Goal: Task Accomplishment & Management: Manage account settings

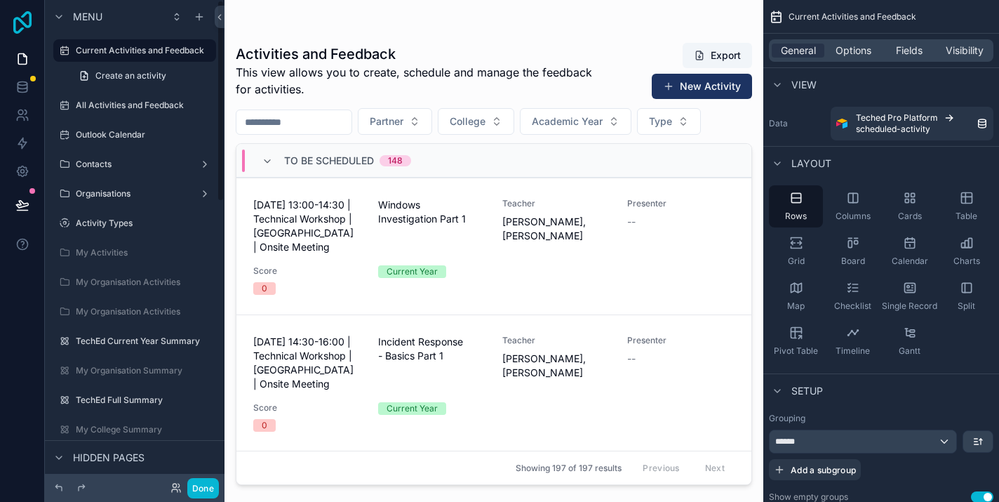
click at [13, 22] on icon at bounding box center [22, 22] width 18 height 22
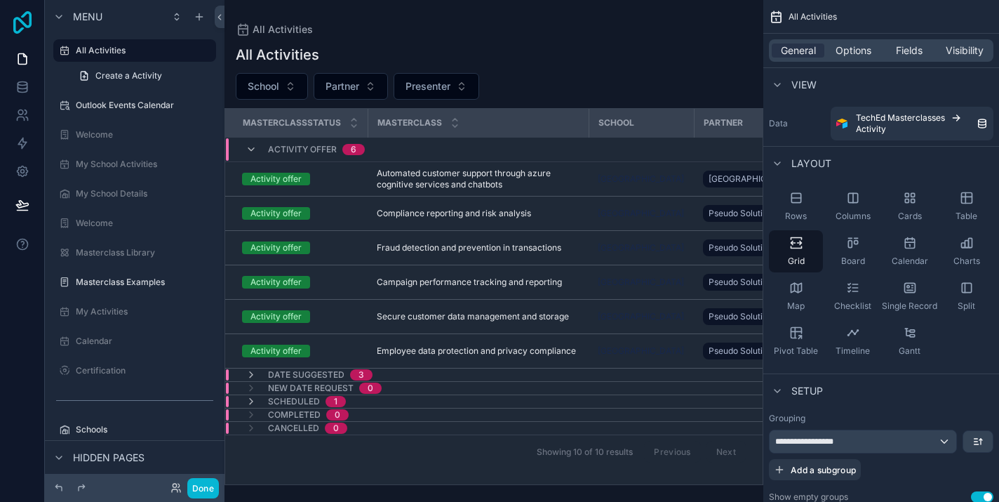
click at [20, 29] on icon at bounding box center [22, 22] width 28 height 22
click at [109, 138] on label "Welcome" at bounding box center [132, 134] width 112 height 11
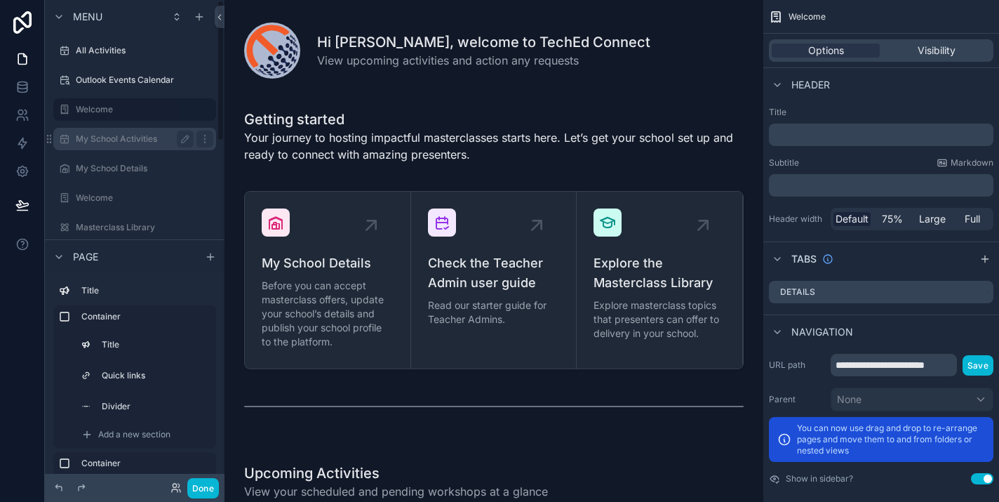
click at [89, 131] on div "My School Activities" at bounding box center [135, 139] width 118 height 17
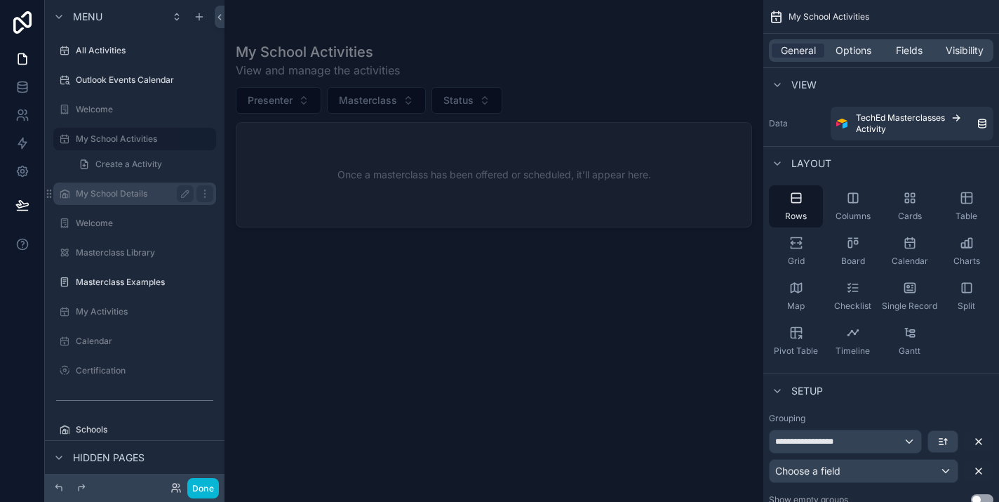
click at [96, 188] on label "My School Details" at bounding box center [132, 193] width 112 height 11
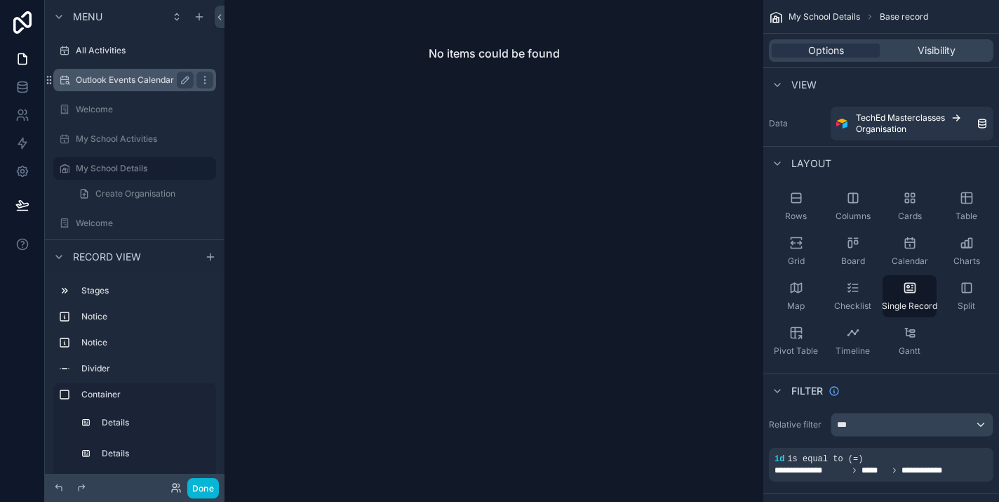
click at [119, 71] on div "Outlook Events Calendar" at bounding box center [134, 80] width 157 height 22
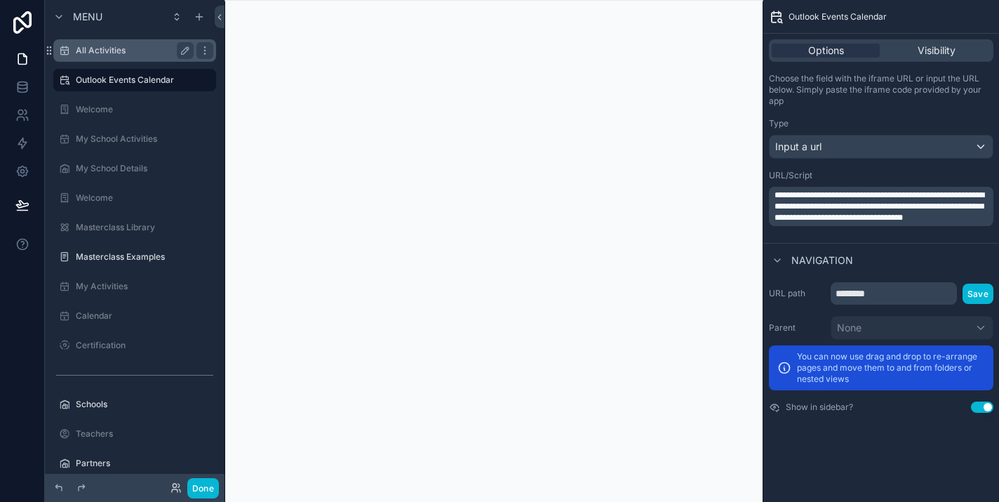
click at [101, 55] on label "All Activities" at bounding box center [132, 50] width 112 height 11
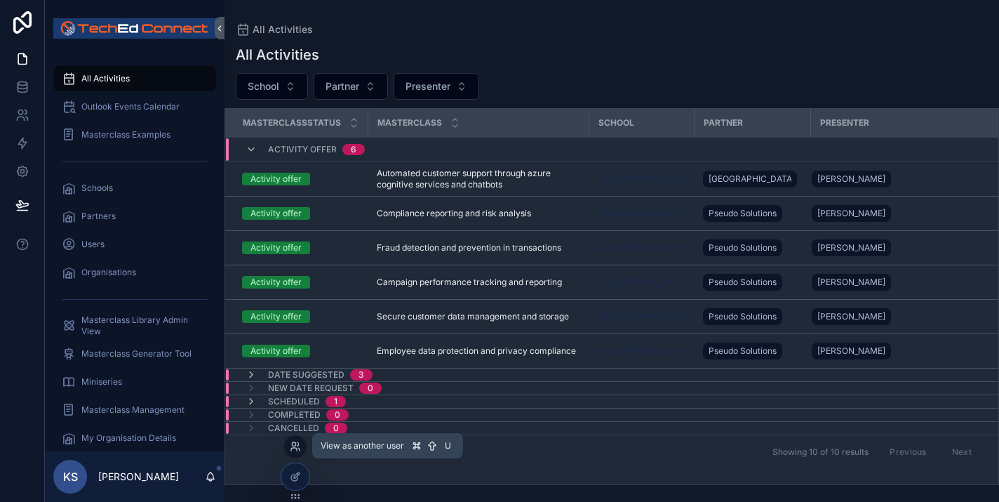
click at [296, 445] on icon at bounding box center [295, 446] width 11 height 11
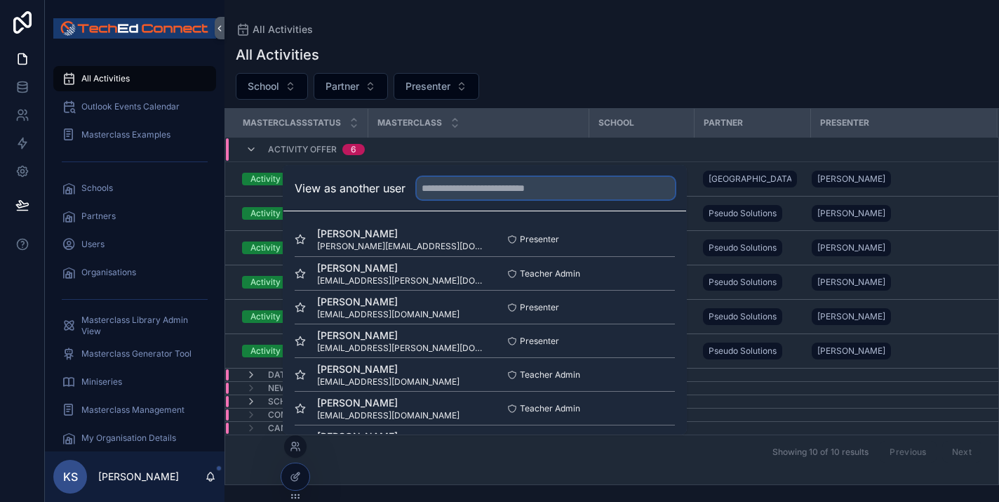
click at [470, 194] on input "text" at bounding box center [546, 188] width 258 height 22
click at [662, 342] on button "Select" at bounding box center [657, 340] width 36 height 20
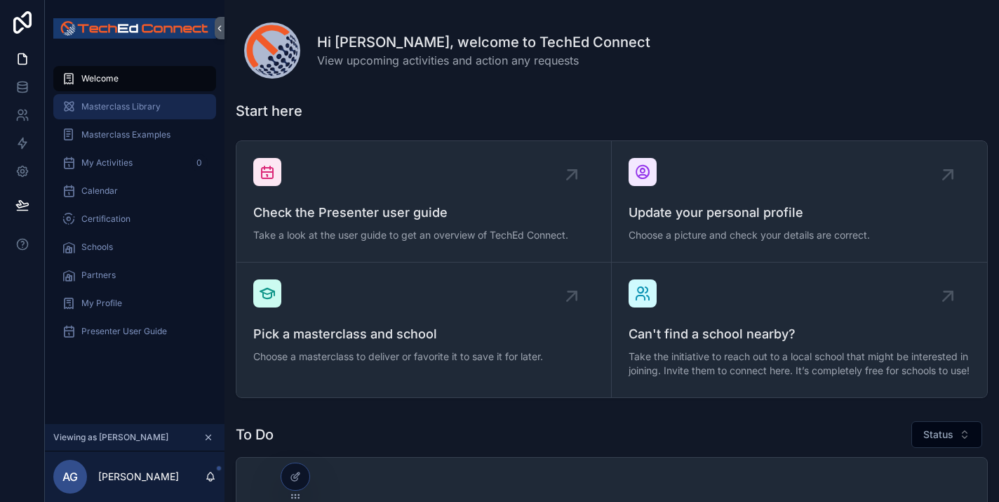
click at [118, 112] on div "Masterclass Library" at bounding box center [135, 106] width 146 height 22
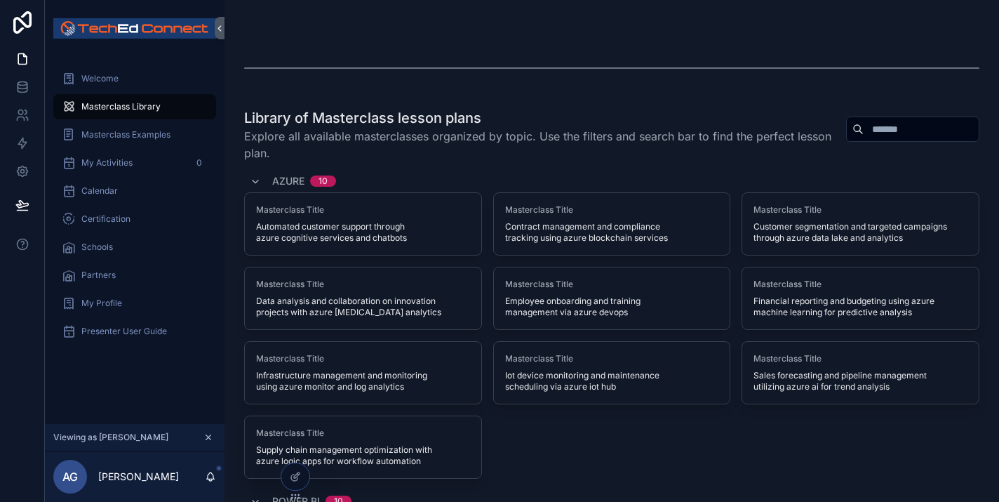
scroll to position [317, 0]
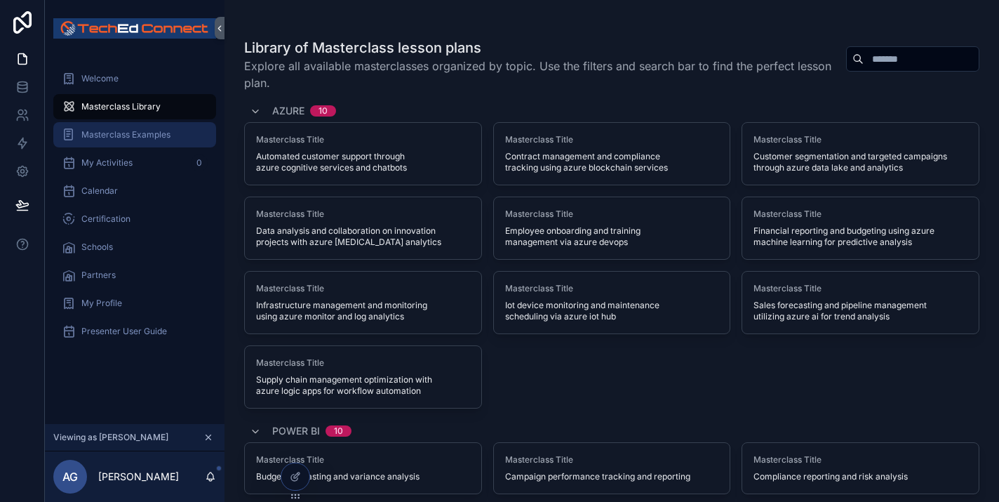
click at [135, 140] on div "Masterclass Examples" at bounding box center [135, 134] width 146 height 22
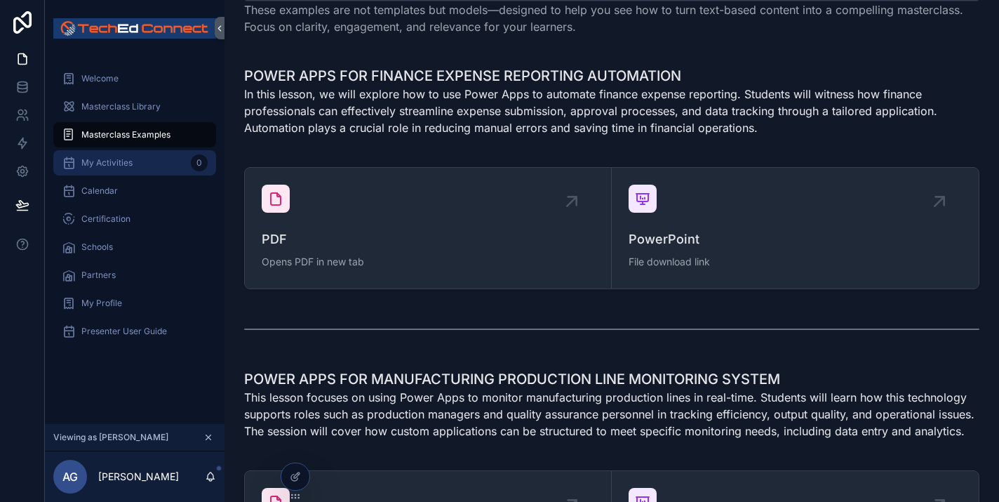
click at [107, 168] on div "My Activities 0" at bounding box center [135, 163] width 146 height 22
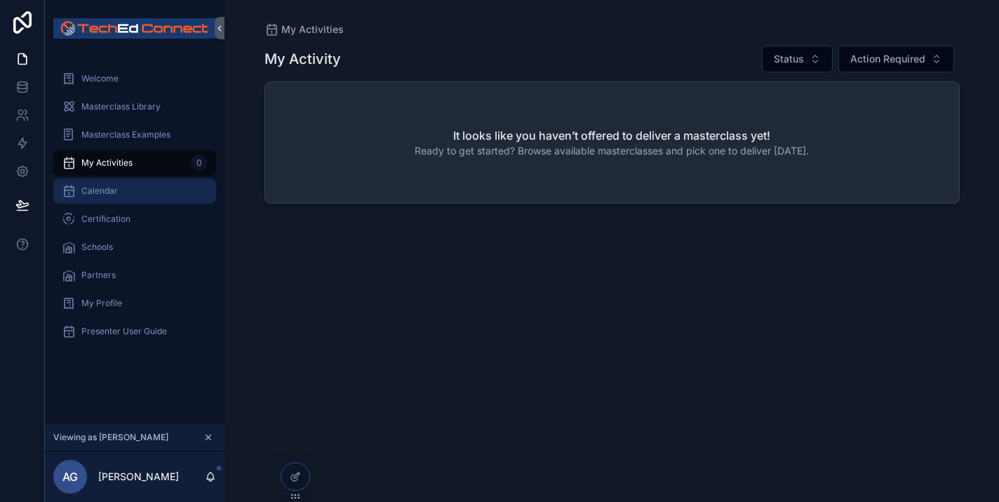
click at [107, 194] on span "Calendar" at bounding box center [99, 190] width 36 height 11
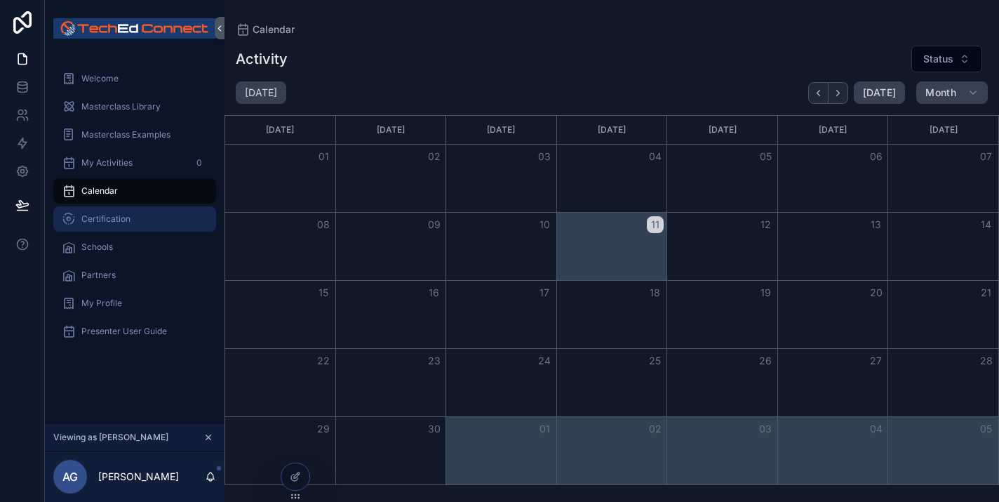
click at [107, 221] on span "Certification" at bounding box center [105, 218] width 49 height 11
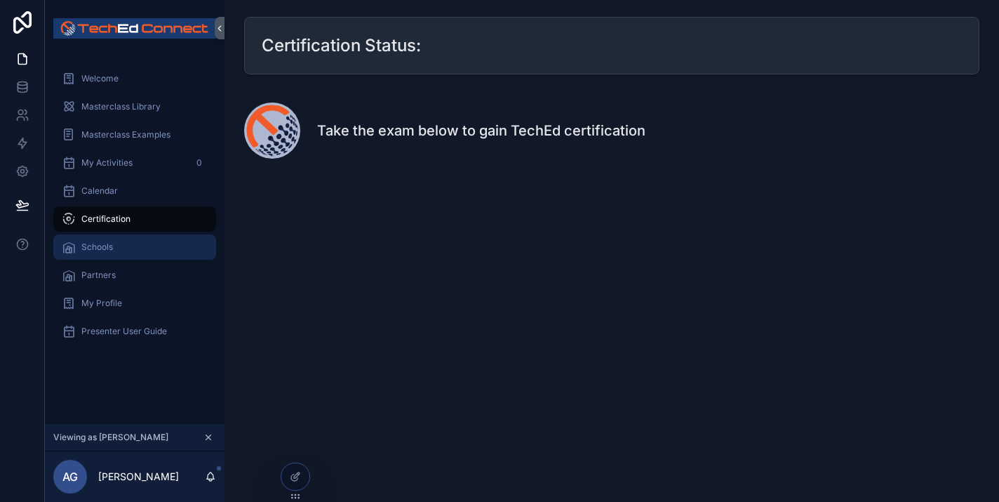
click at [103, 243] on span "Schools" at bounding box center [97, 246] width 32 height 11
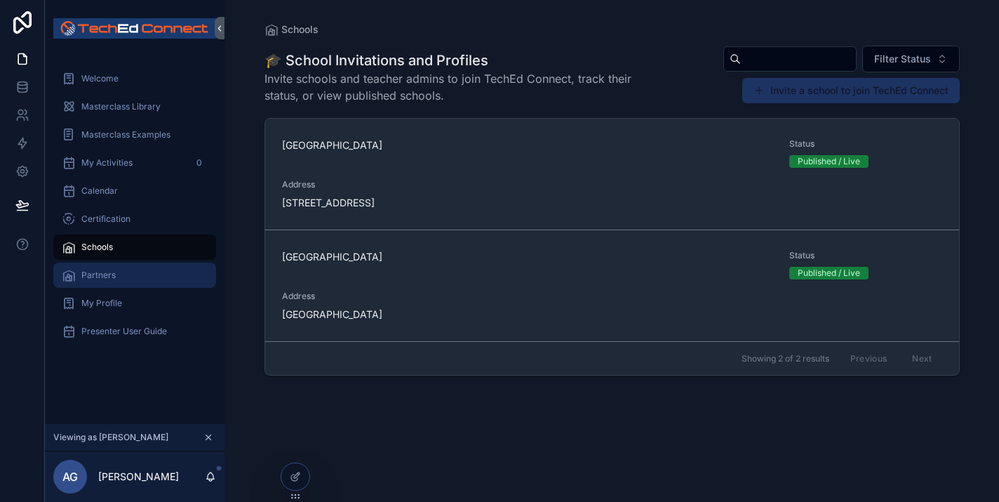
click at [114, 277] on span "Partners" at bounding box center [98, 274] width 34 height 11
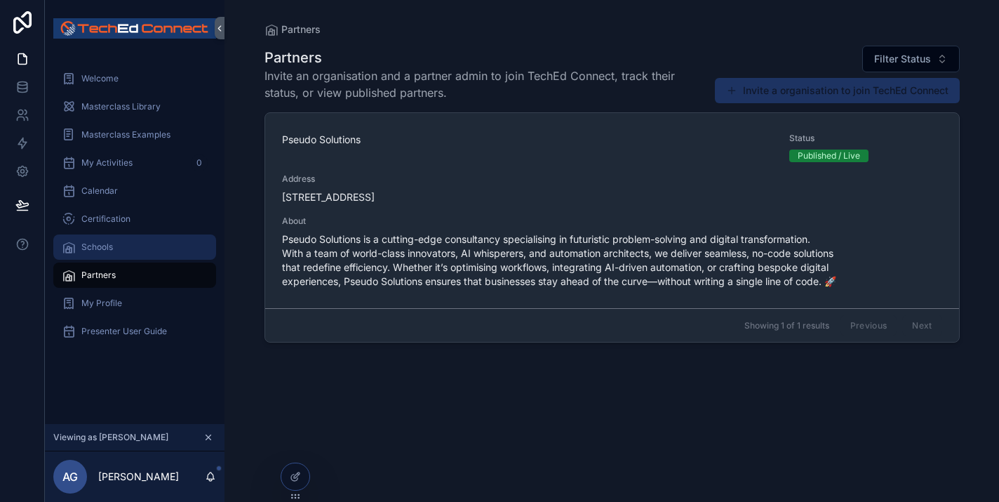
click at [135, 242] on div "Schools" at bounding box center [135, 247] width 146 height 22
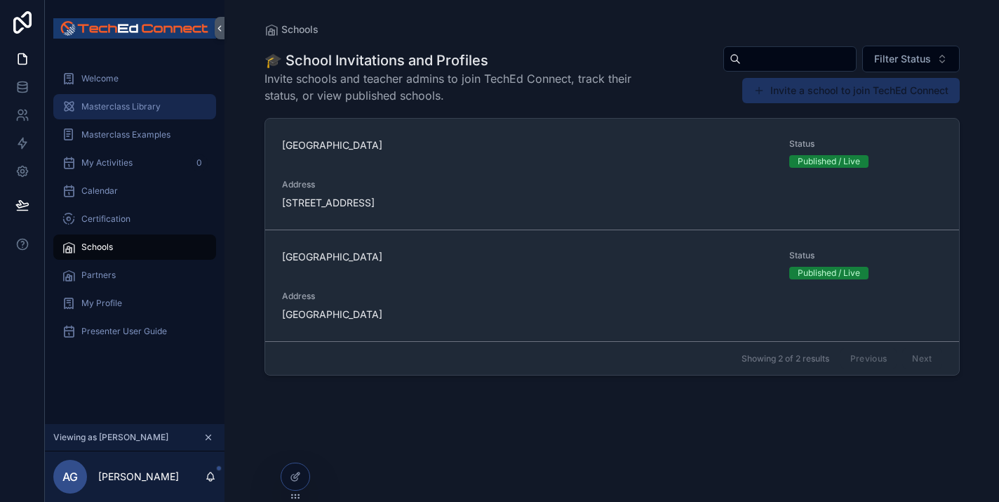
click at [125, 115] on div "Masterclass Library" at bounding box center [135, 106] width 146 height 22
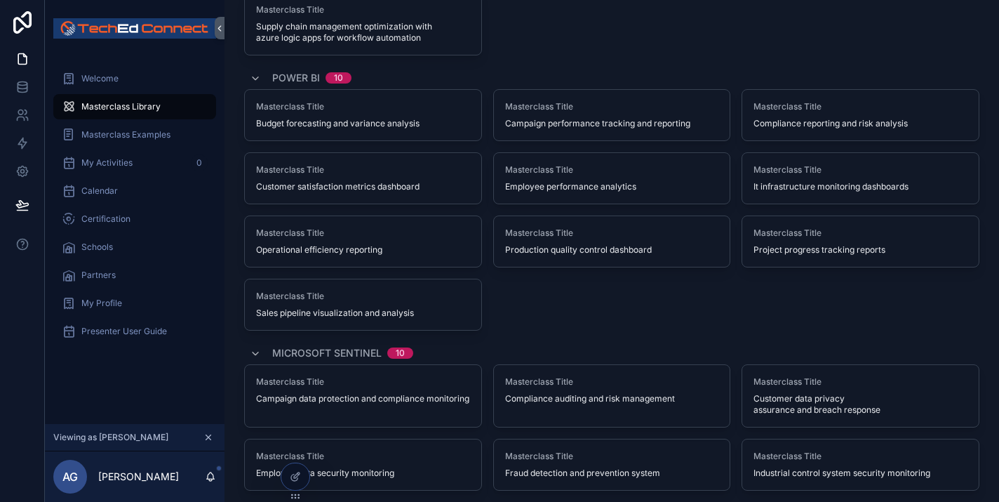
scroll to position [709, 0]
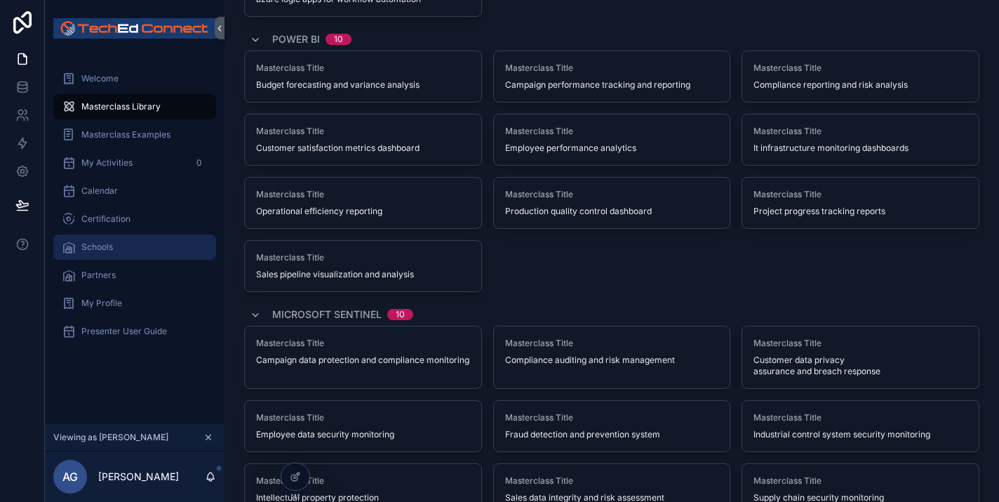
click at [101, 254] on div "Schools" at bounding box center [135, 247] width 146 height 22
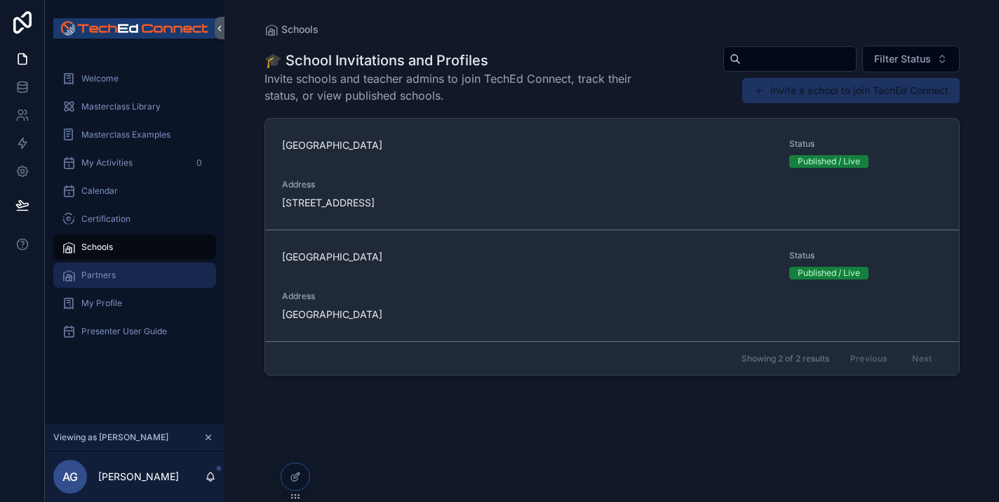
click at [122, 268] on div "Partners" at bounding box center [135, 275] width 146 height 22
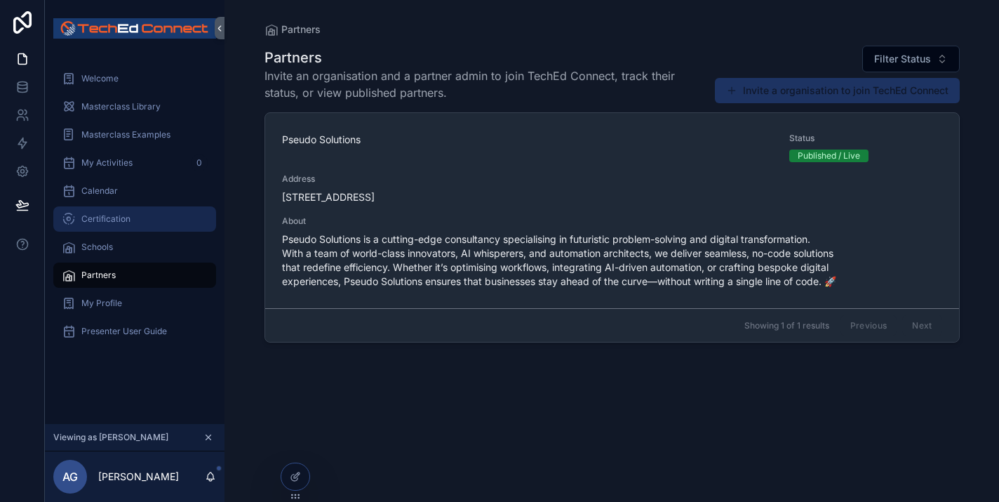
click at [124, 220] on span "Certification" at bounding box center [105, 218] width 49 height 11
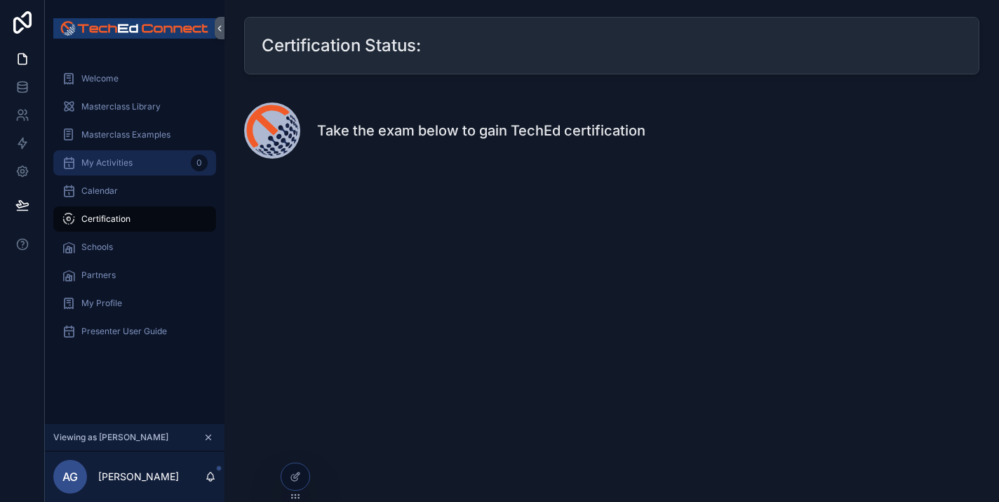
click at [124, 163] on span "My Activities" at bounding box center [106, 162] width 51 height 11
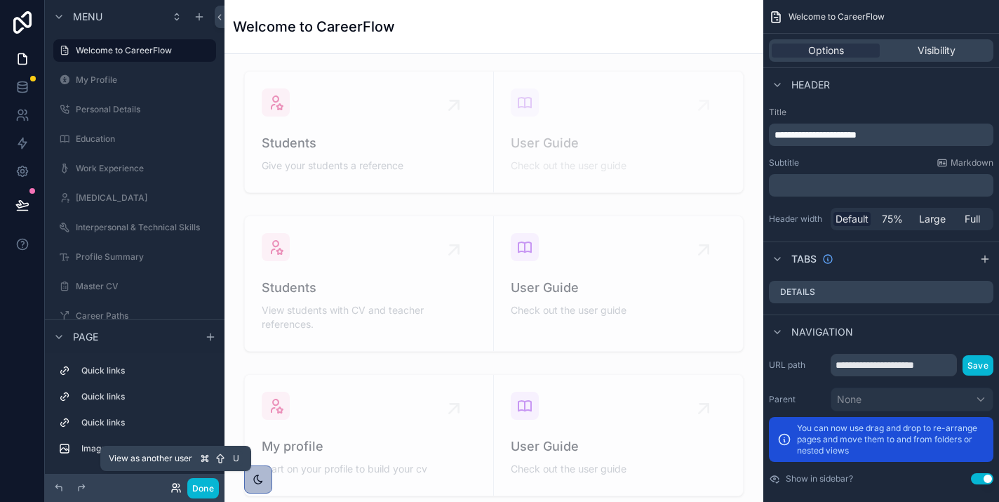
click at [174, 486] on icon at bounding box center [176, 487] width 11 height 11
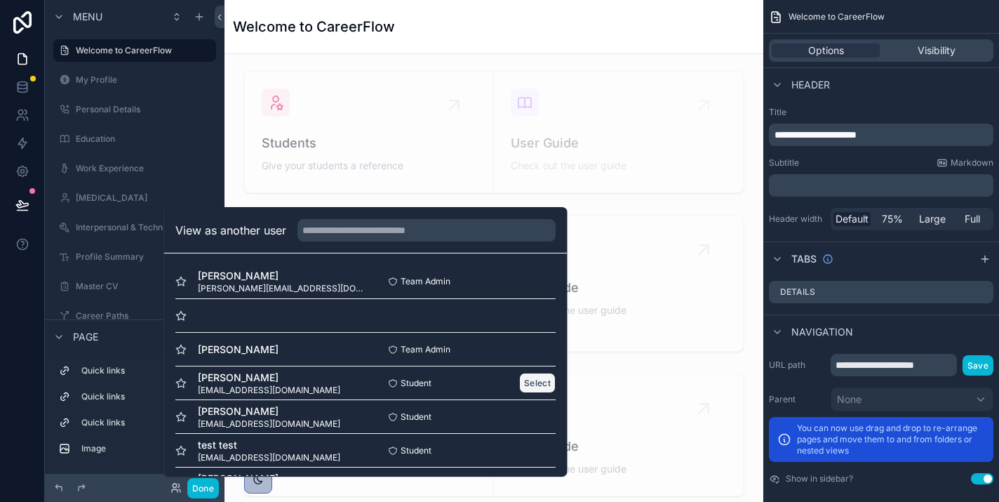
click at [532, 378] on button "Select" at bounding box center [537, 383] width 36 height 20
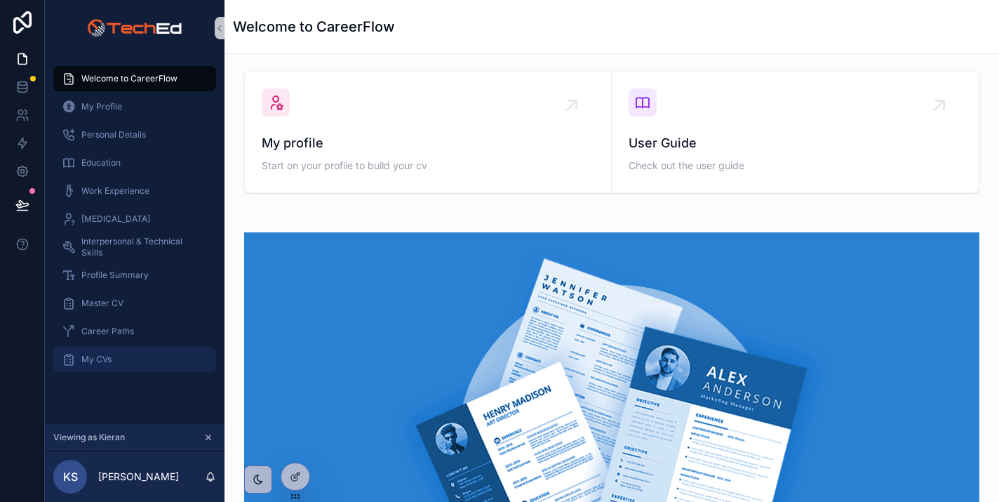
click at [93, 359] on span "My CVs" at bounding box center [96, 359] width 30 height 11
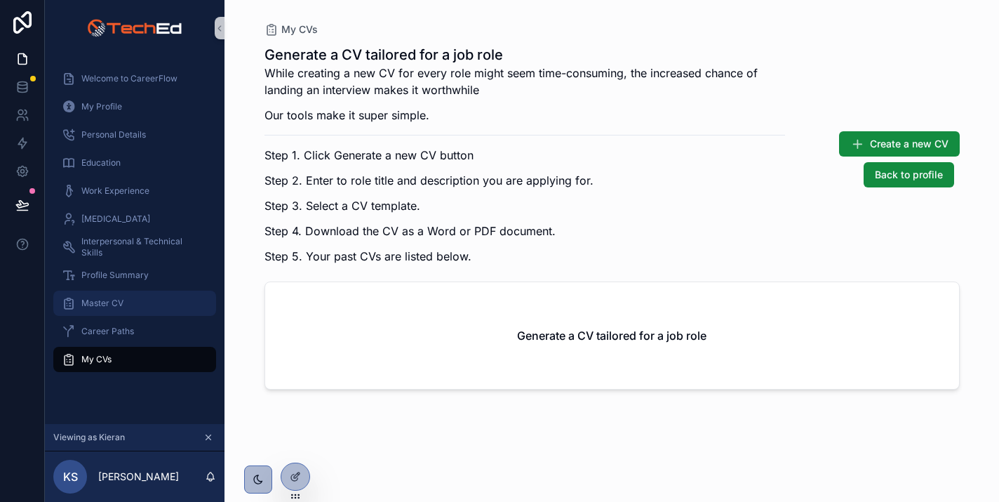
click at [107, 302] on span "Master CV" at bounding box center [102, 303] width 42 height 11
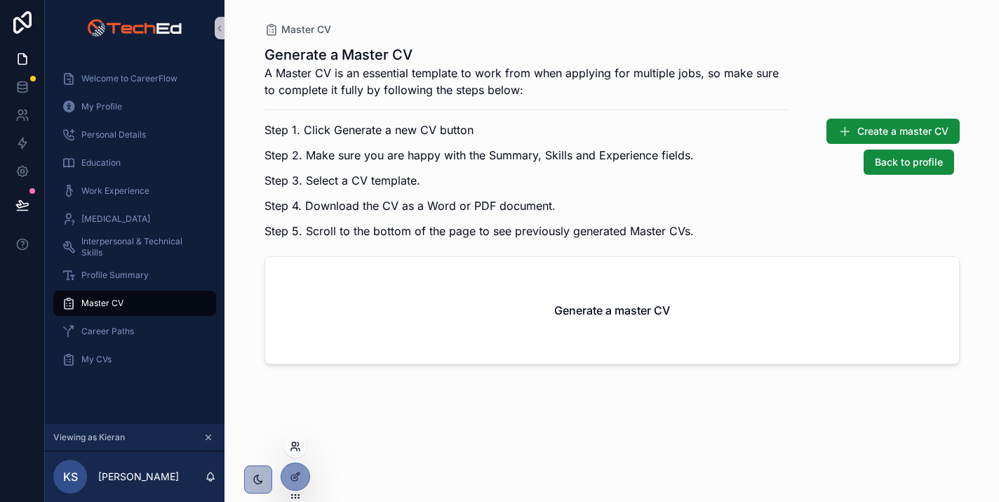
click at [293, 446] on icon at bounding box center [295, 446] width 11 height 11
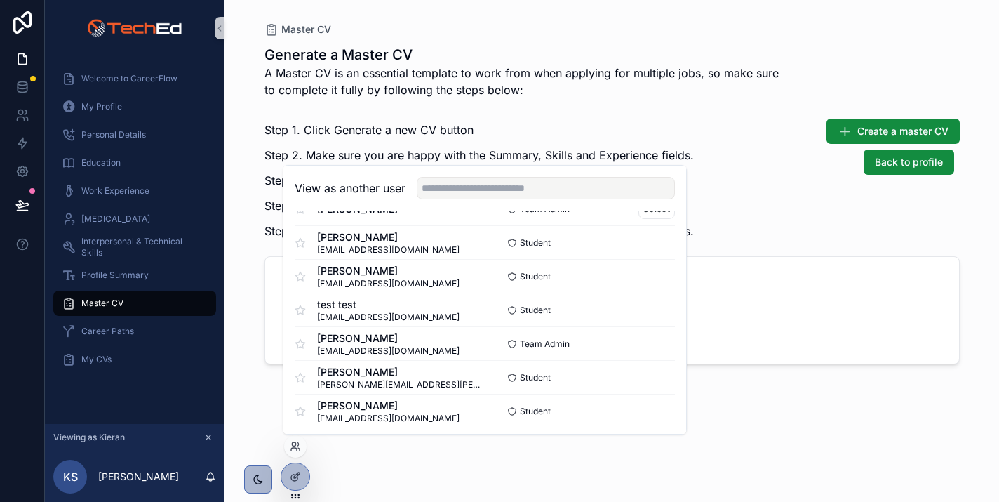
scroll to position [100, 0]
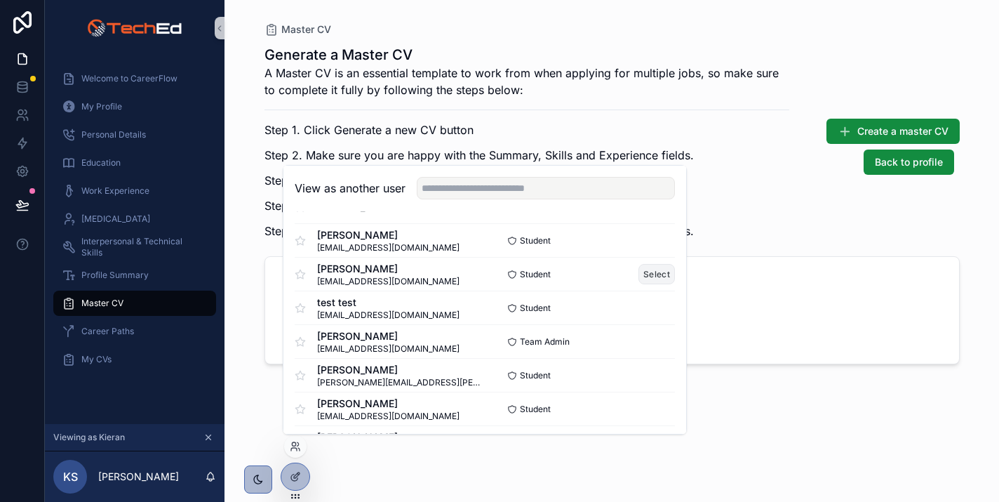
click at [657, 272] on button "Select" at bounding box center [657, 274] width 36 height 20
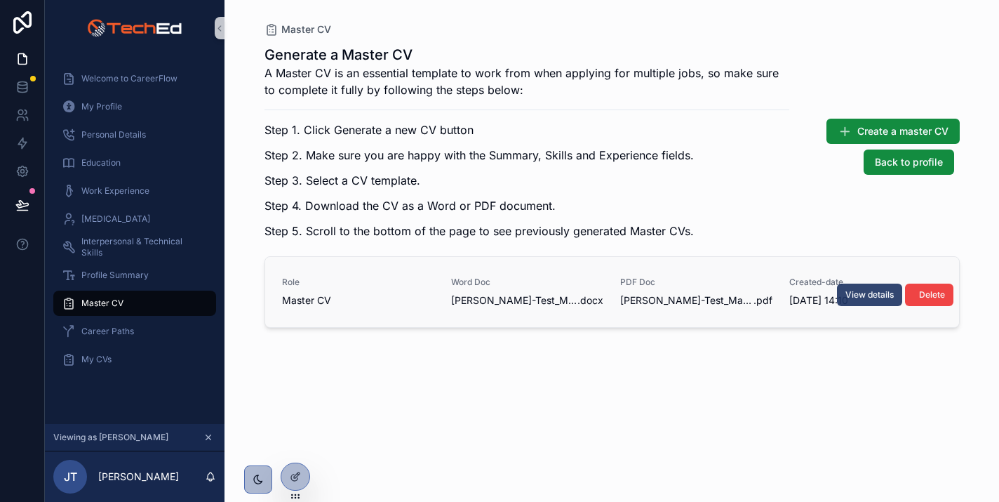
click at [848, 295] on span "View details" at bounding box center [869, 294] width 48 height 11
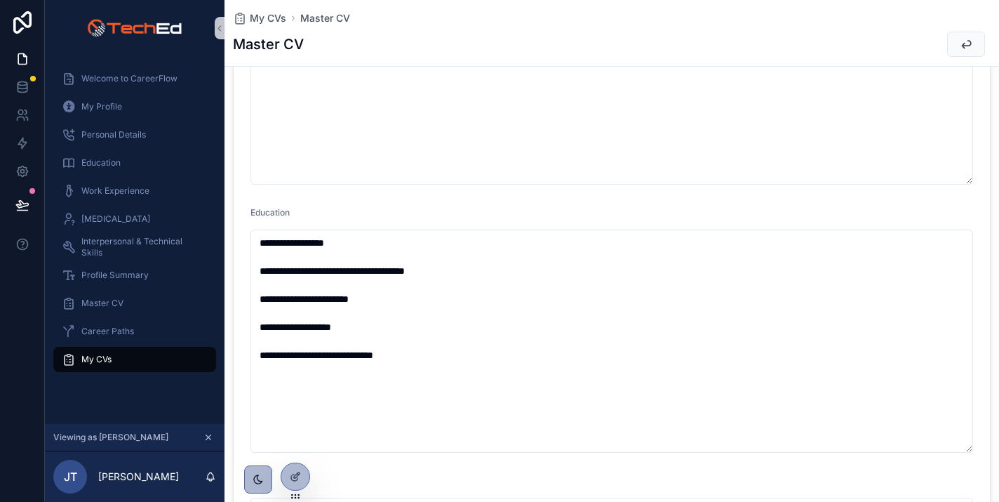
scroll to position [385, 0]
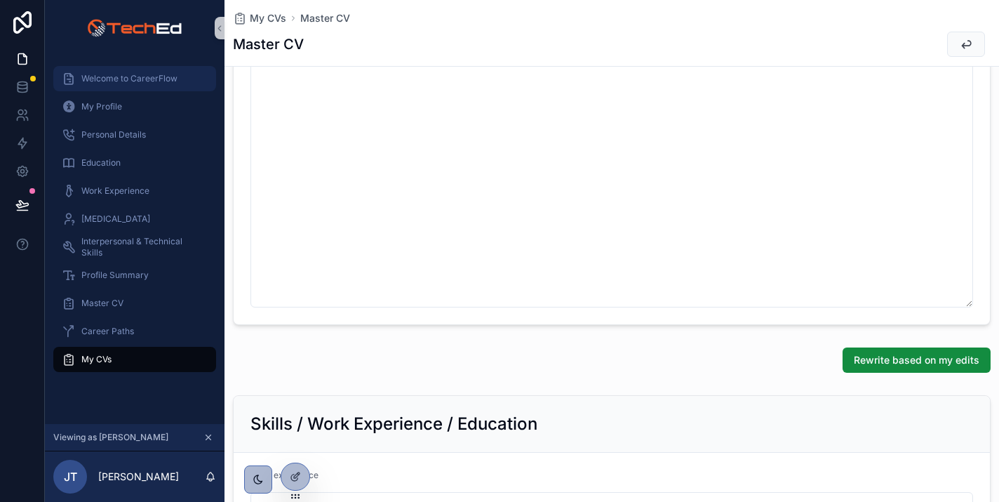
click at [121, 81] on span "Welcome to CareerFlow" at bounding box center [129, 78] width 96 height 11
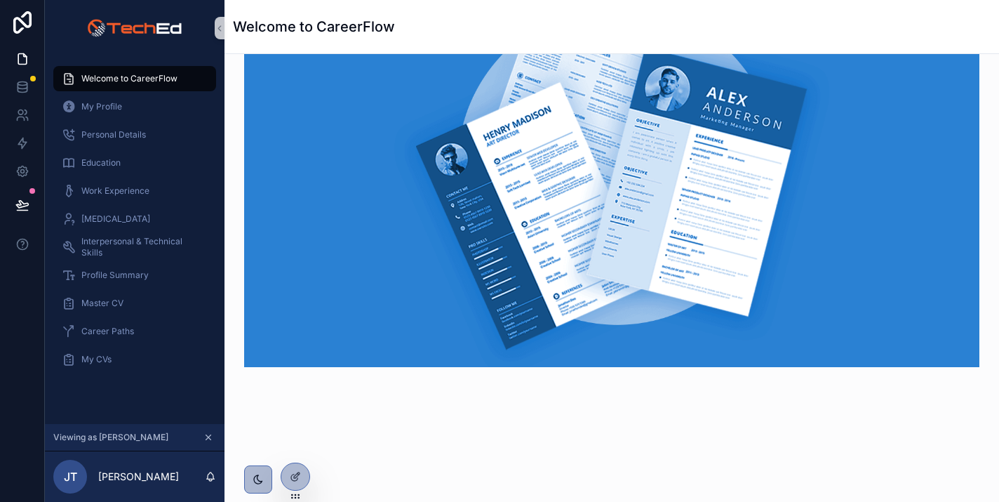
scroll to position [279, 0]
click at [113, 98] on div "My Profile" at bounding box center [135, 106] width 146 height 22
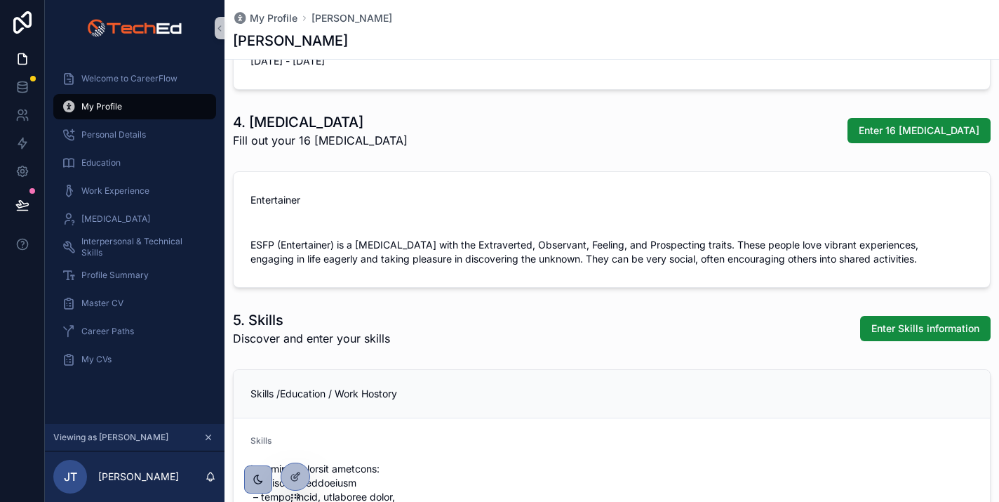
scroll to position [1525, 0]
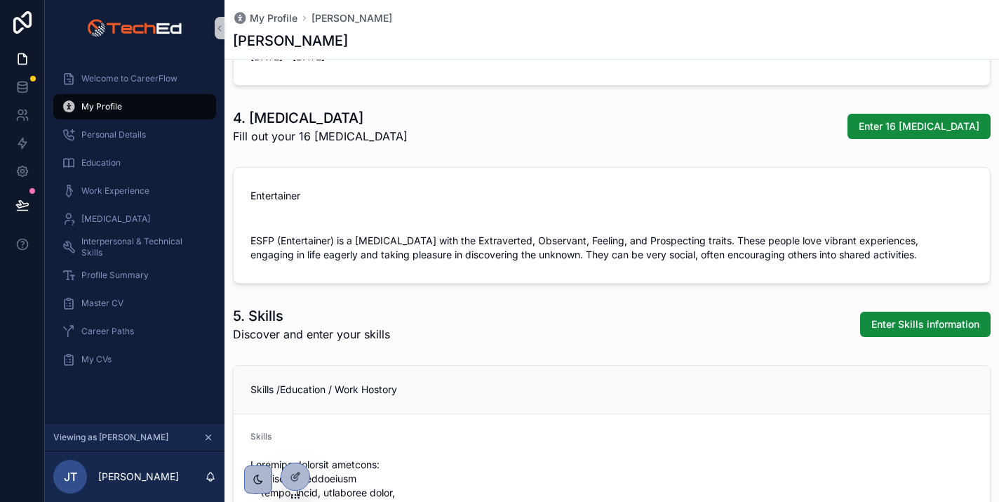
drag, startPoint x: 297, startPoint y: 139, endPoint x: 410, endPoint y: 143, distance: 113.0
click at [410, 143] on div "4. [MEDICAL_DATA] Fill out your 16 [MEDICAL_DATA] Enter 16 [MEDICAL_DATA]" at bounding box center [612, 126] width 758 height 36
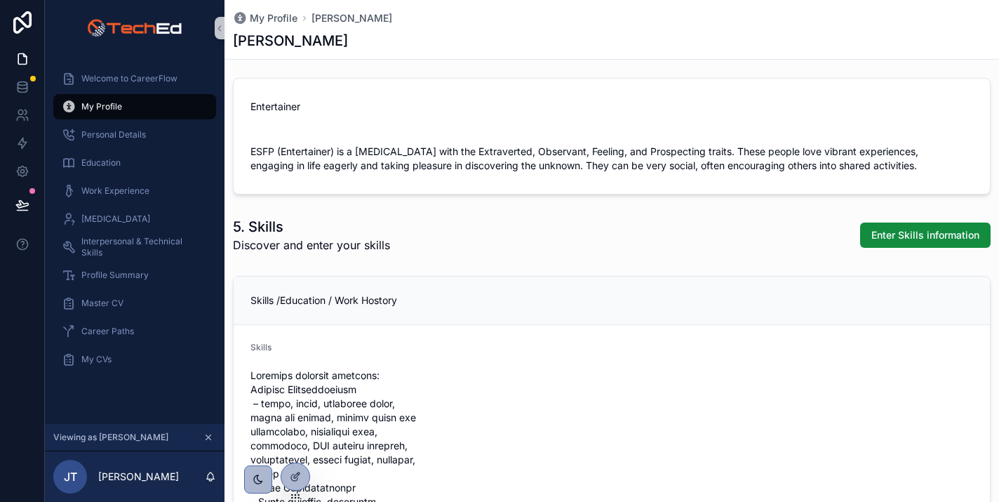
scroll to position [1631, 0]
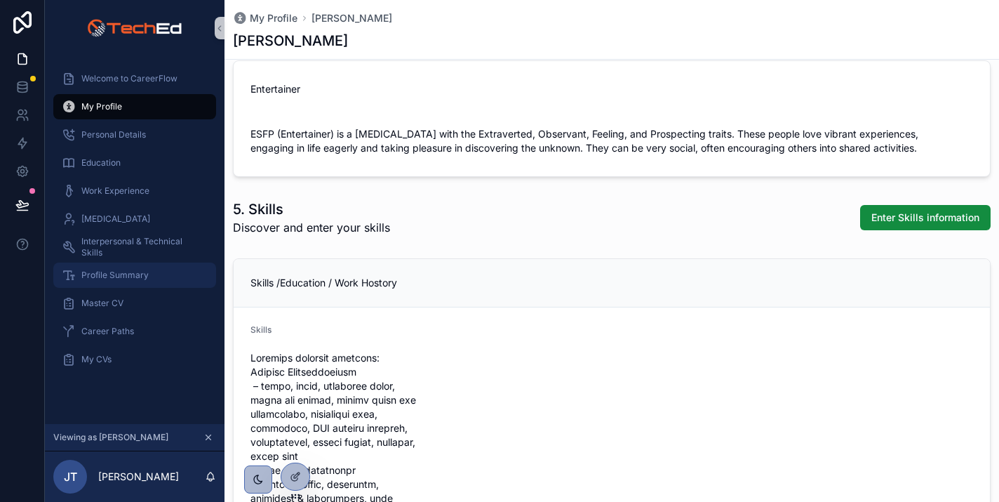
click at [107, 279] on span "Profile Summary" at bounding box center [114, 274] width 67 height 11
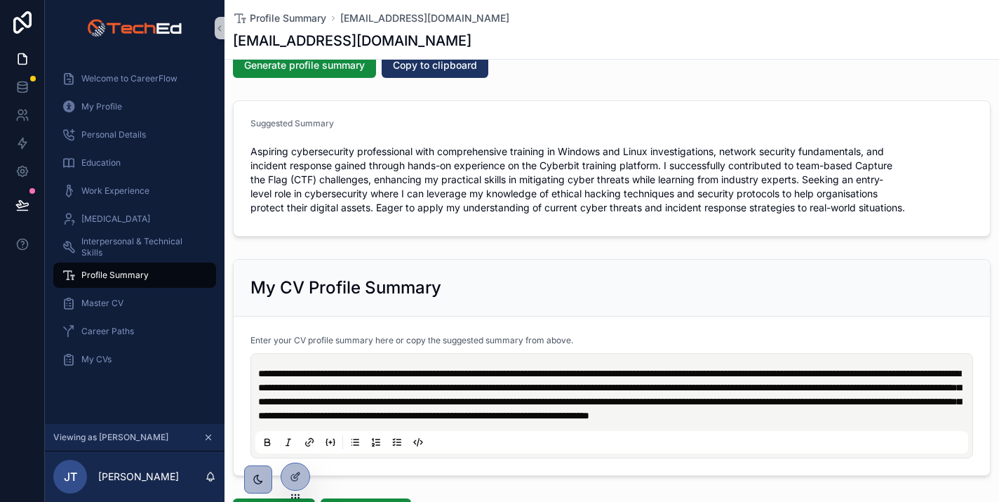
scroll to position [210, 0]
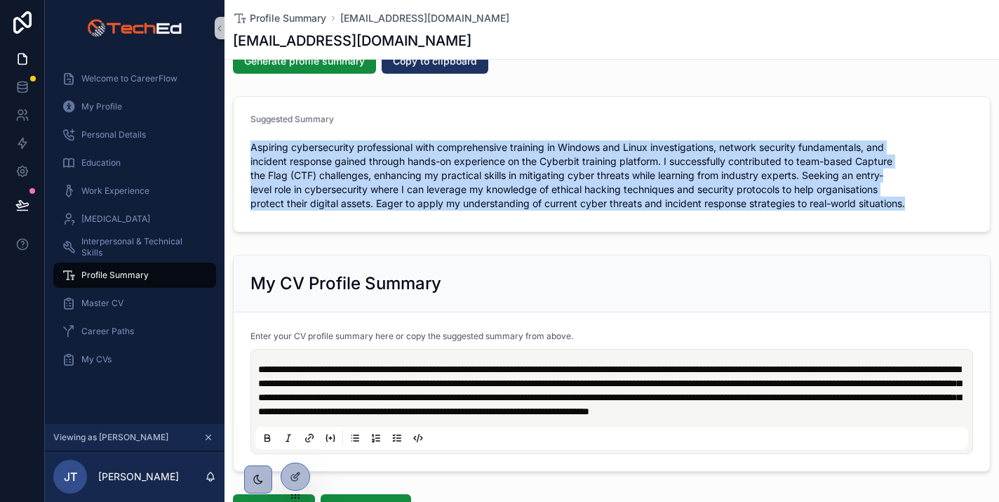
drag, startPoint x: 253, startPoint y: 149, endPoint x: 664, endPoint y: 215, distance: 416.4
click at [664, 215] on form "Suggested Summary Aspiring cybersecurity professional with comprehensive traini…" at bounding box center [612, 164] width 756 height 135
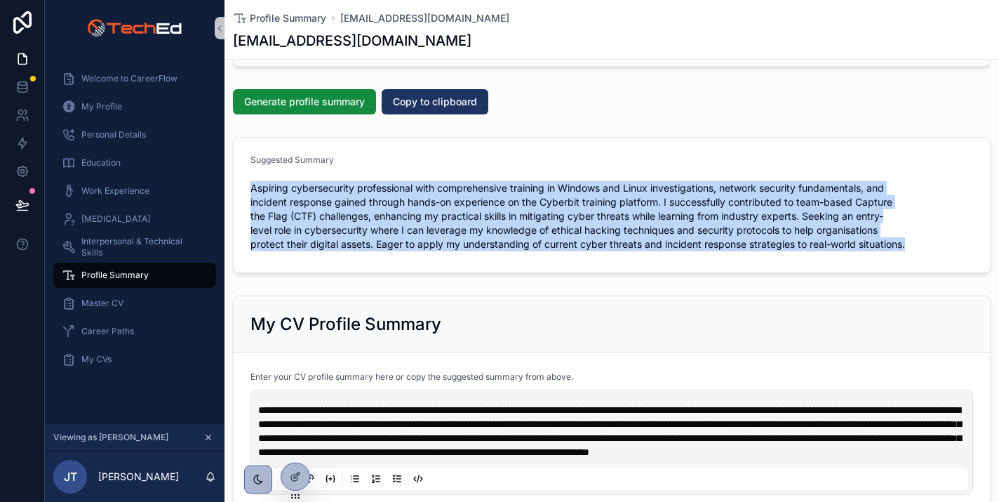
scroll to position [206, 0]
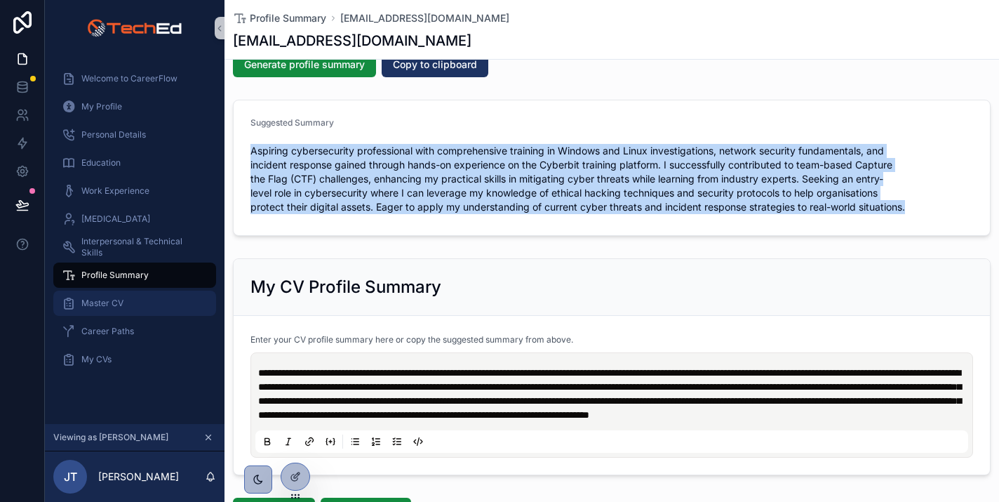
click at [117, 311] on div "Master CV" at bounding box center [135, 303] width 146 height 22
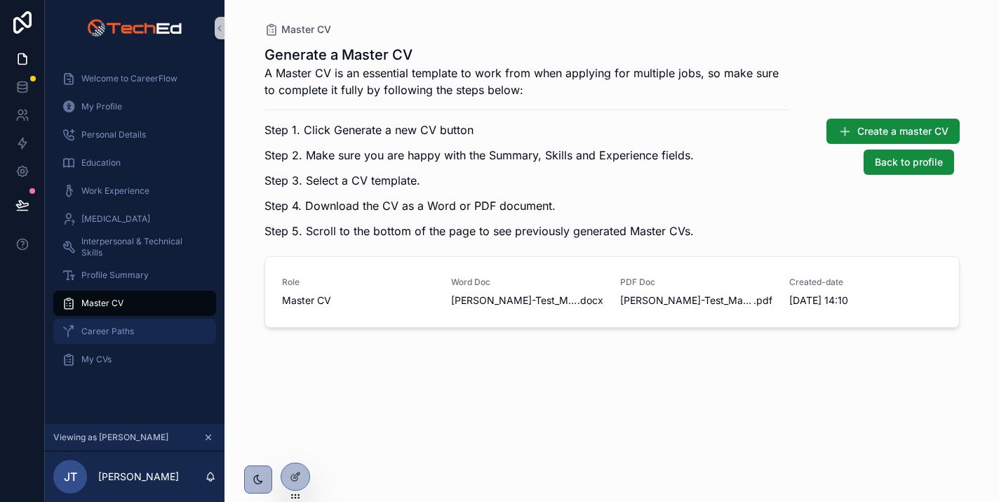
click at [128, 320] on div "Career Paths" at bounding box center [135, 331] width 146 height 22
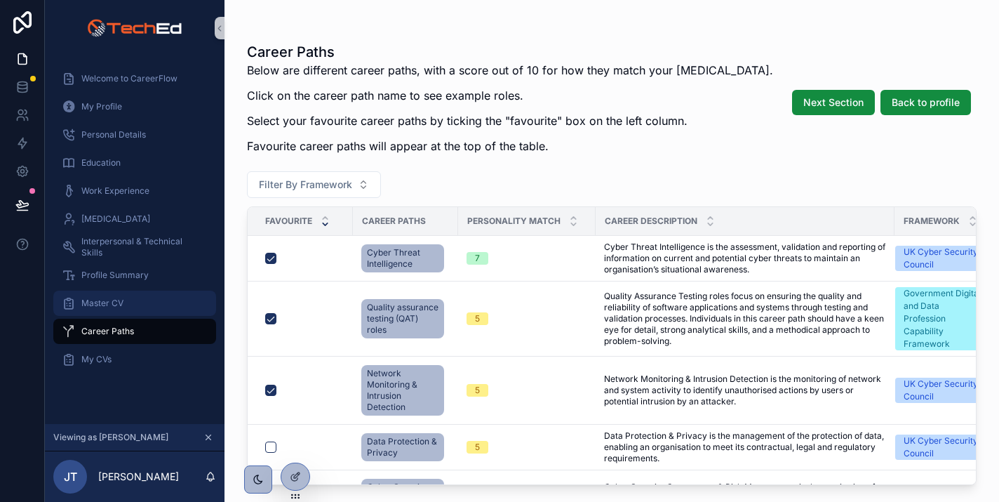
click at [117, 303] on span "Master CV" at bounding box center [102, 303] width 42 height 11
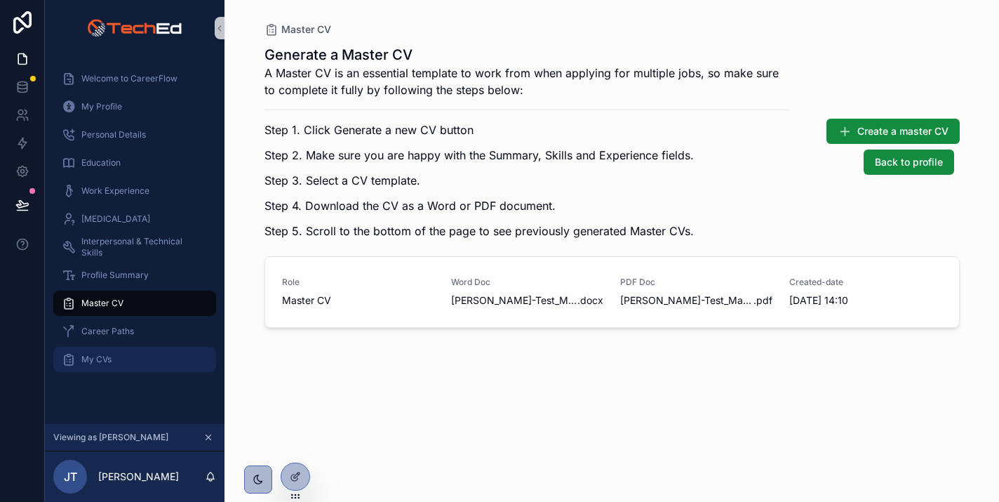
click at [104, 364] on span "My CVs" at bounding box center [96, 359] width 30 height 11
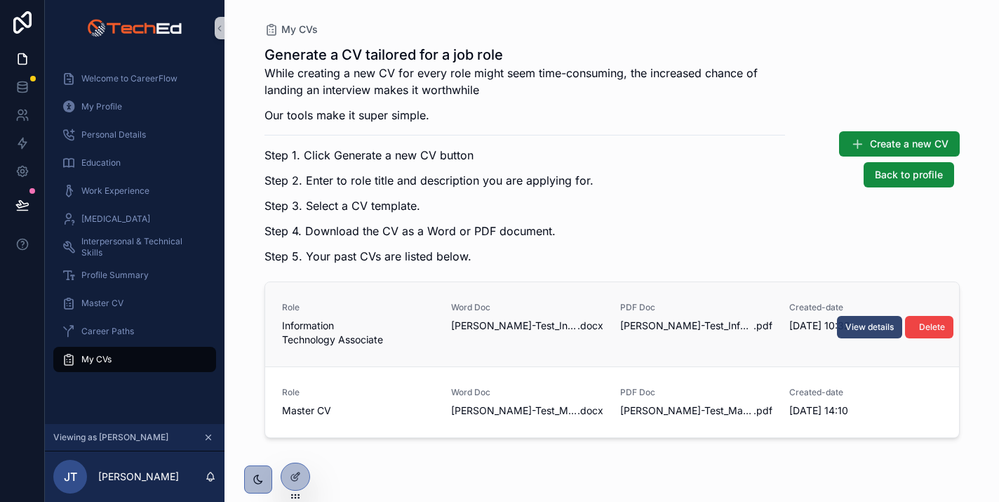
click at [853, 324] on span "View details" at bounding box center [869, 326] width 48 height 11
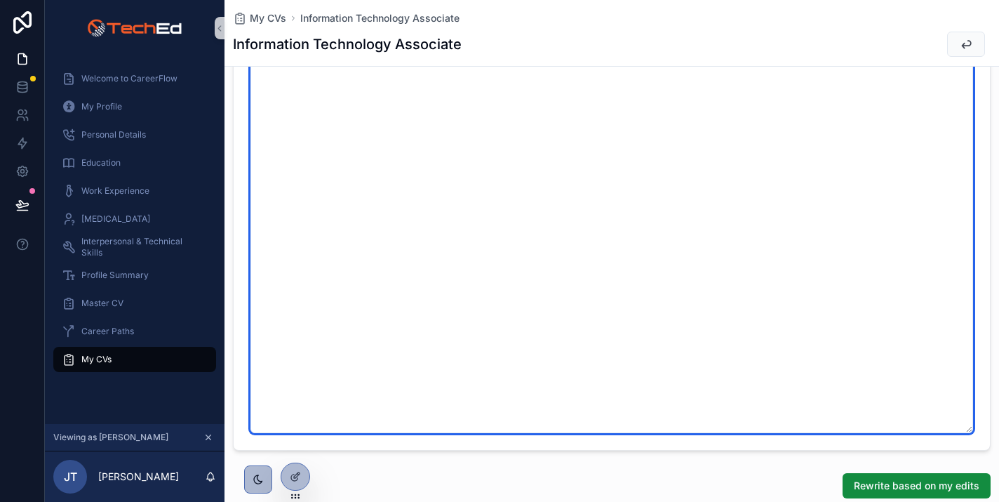
click at [502, 292] on textarea "**********" at bounding box center [611, 216] width 723 height 434
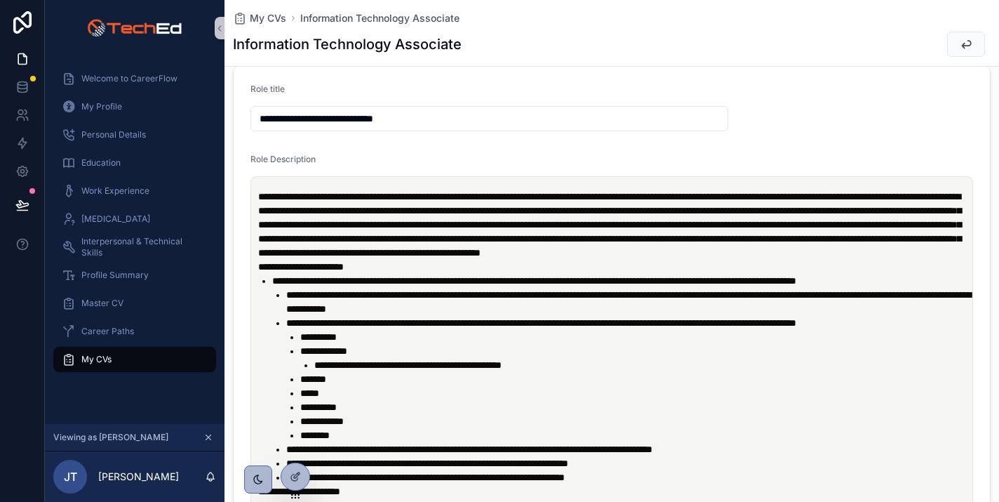
scroll to position [72, 0]
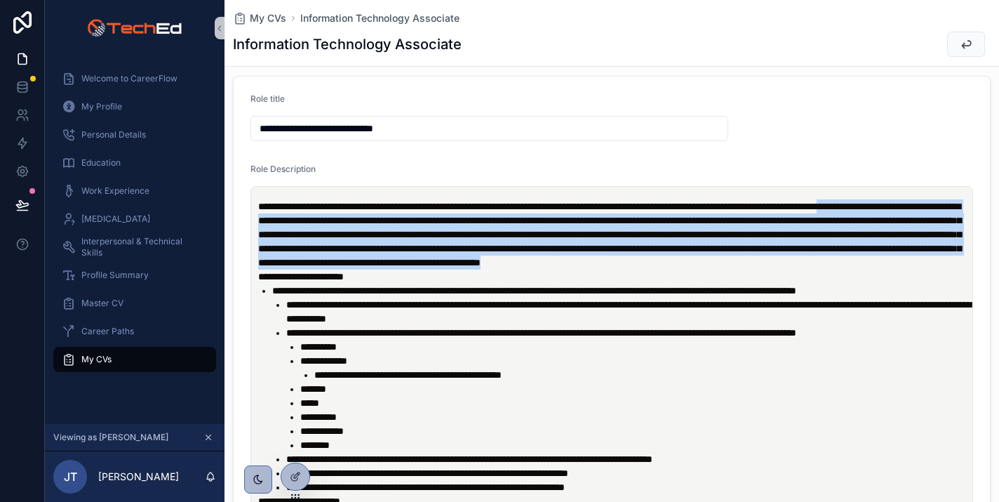
drag, startPoint x: 312, startPoint y: 213, endPoint x: 424, endPoint y: 284, distance: 132.5
click at [424, 283] on div "**********" at bounding box center [614, 402] width 713 height 407
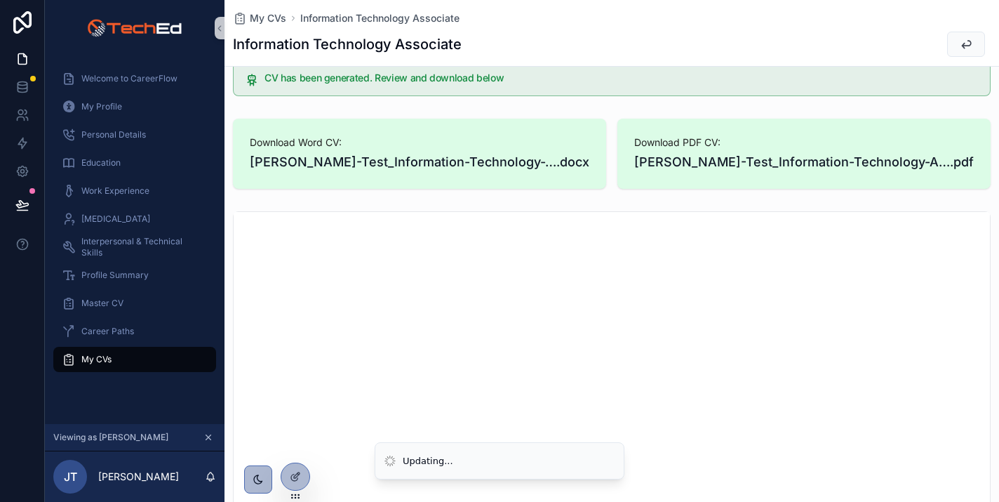
scroll to position [2913, 0]
